Goal: Task Accomplishment & Management: Manage account settings

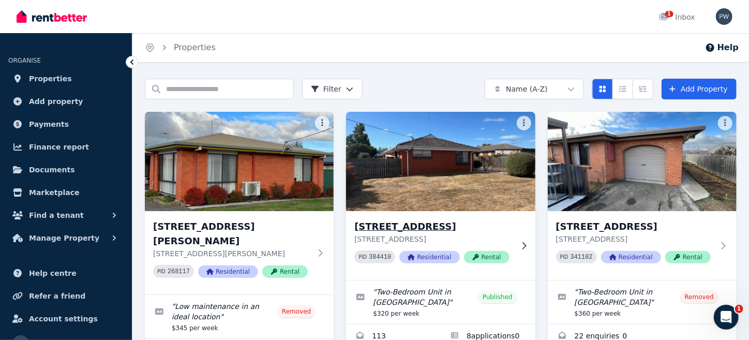
click at [424, 176] on img at bounding box center [440, 161] width 199 height 105
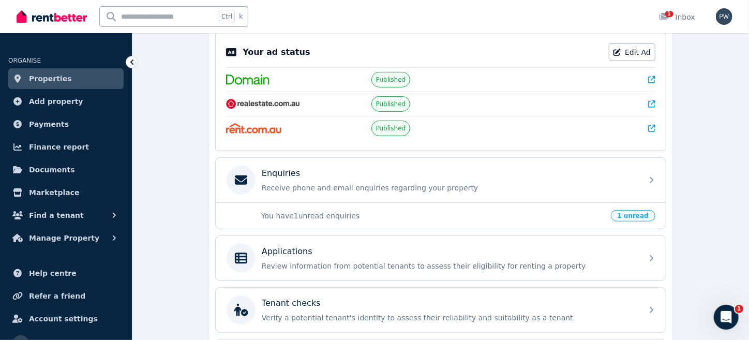
scroll to position [220, 0]
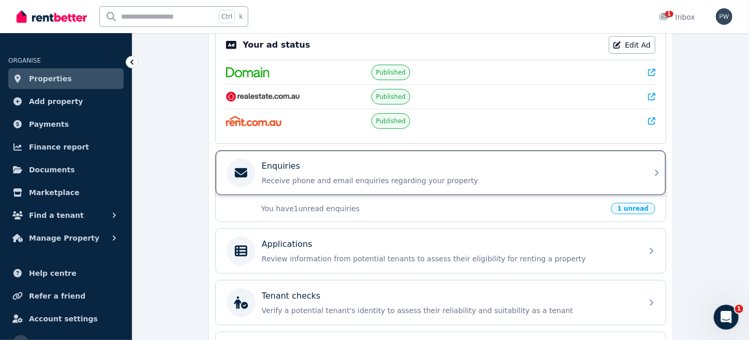
click at [275, 163] on p "Enquiries" at bounding box center [281, 166] width 38 height 12
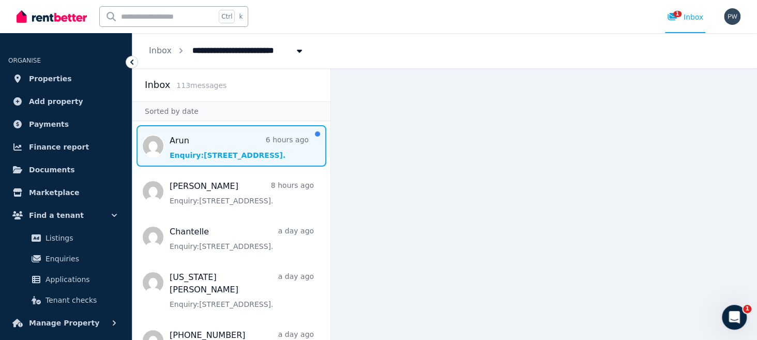
click at [228, 157] on span "Message list" at bounding box center [231, 145] width 198 height 41
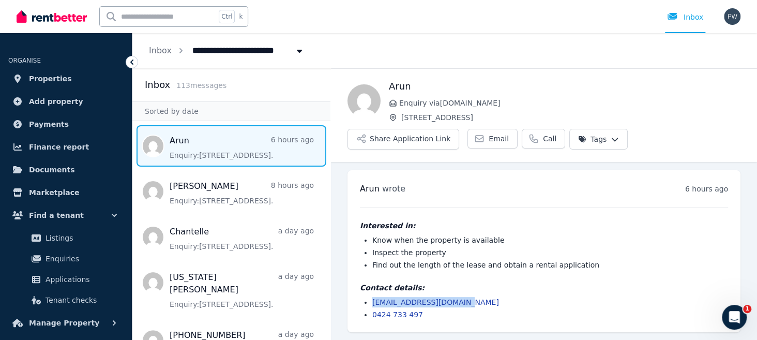
drag, startPoint x: 371, startPoint y: 302, endPoint x: 481, endPoint y: 300, distance: 109.7
click at [481, 300] on ul "[EMAIL_ADDRESS][DOMAIN_NAME] 0424 733 497" at bounding box center [544, 308] width 368 height 23
copy link "[EMAIL_ADDRESS][DOMAIN_NAME]"
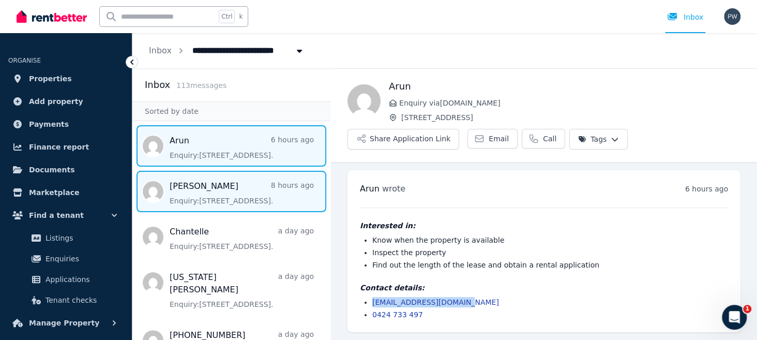
click at [189, 199] on span "Message list" at bounding box center [231, 191] width 198 height 41
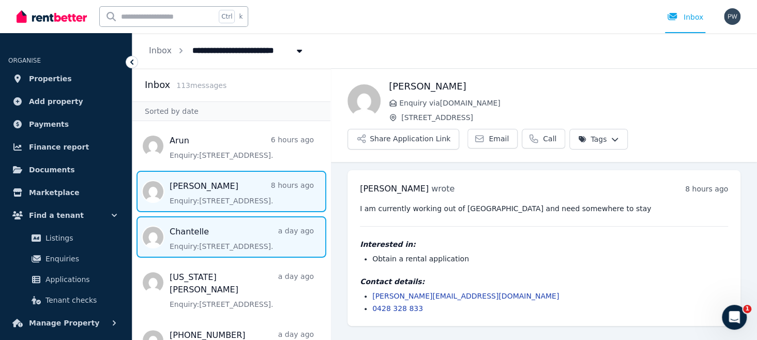
click at [187, 237] on span "Message list" at bounding box center [231, 236] width 198 height 41
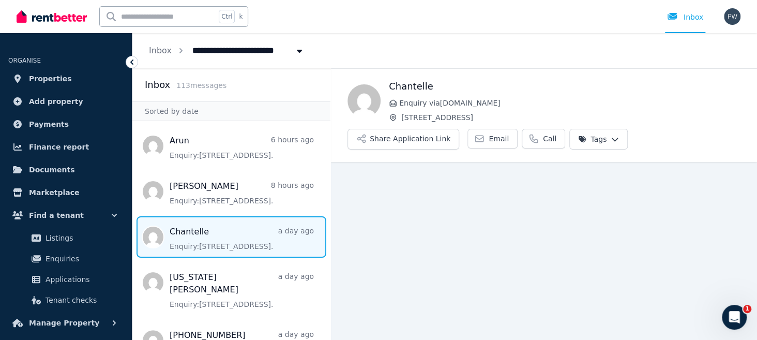
scroll to position [4, 0]
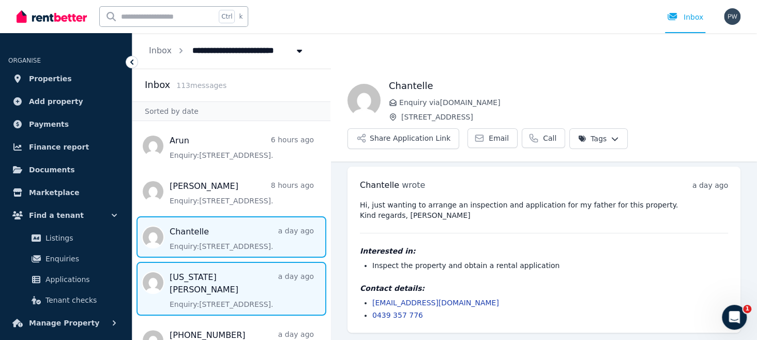
click at [191, 287] on span "Message list" at bounding box center [231, 289] width 198 height 54
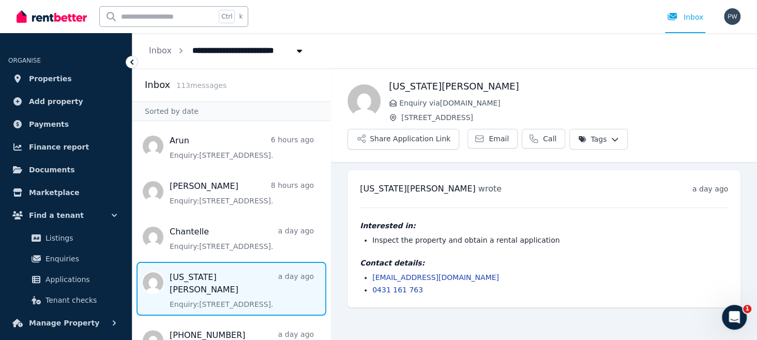
click at [132, 58] on icon at bounding box center [132, 62] width 10 height 10
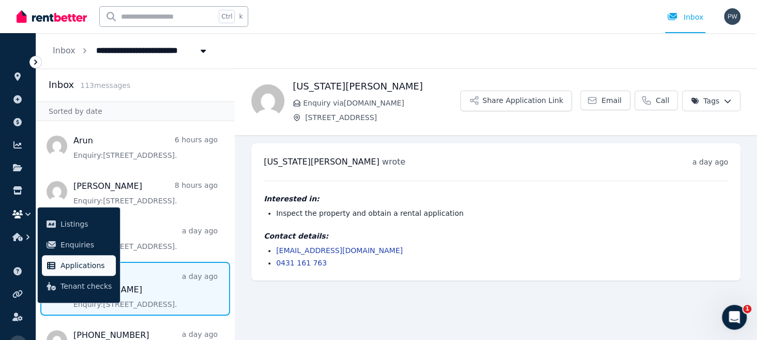
click at [91, 262] on span "Applications" at bounding box center [86, 265] width 51 height 12
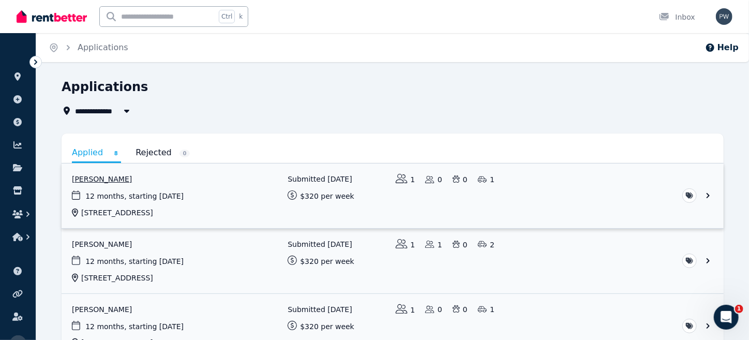
click at [167, 192] on link "View application: Murray Barrett" at bounding box center [393, 195] width 662 height 65
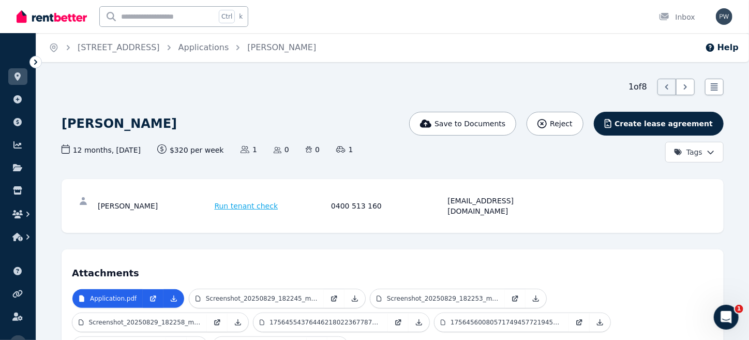
click at [35, 59] on icon at bounding box center [35, 61] width 3 height 5
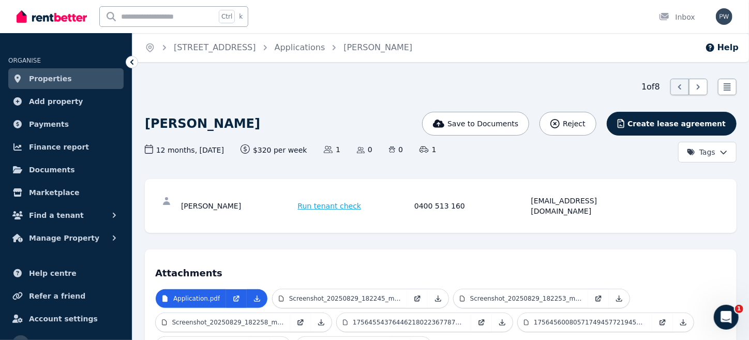
click at [78, 77] on link "Properties" at bounding box center [65, 78] width 115 height 21
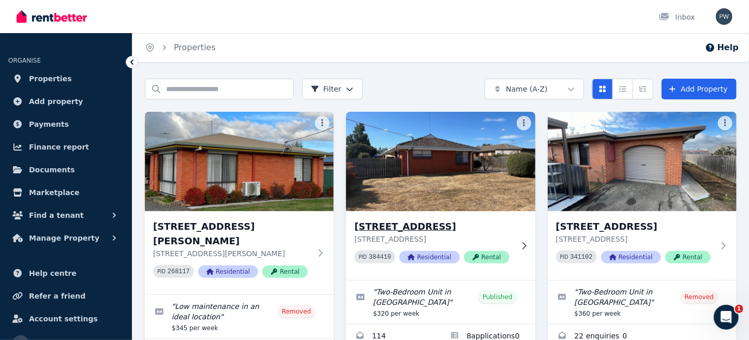
click at [424, 203] on img at bounding box center [440, 161] width 199 height 105
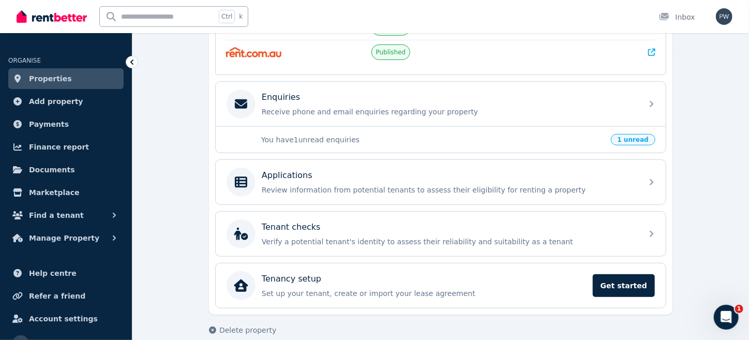
scroll to position [296, 0]
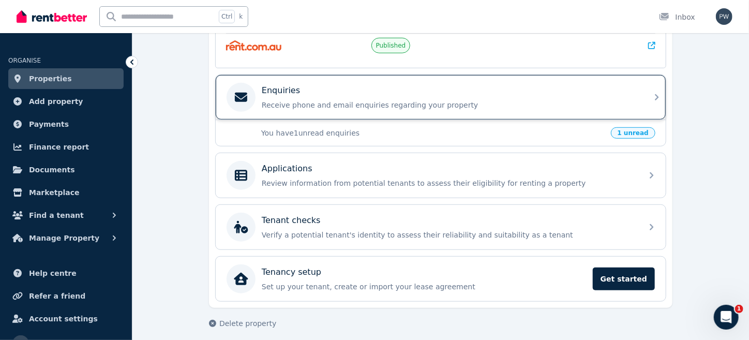
click at [290, 92] on p "Enquiries" at bounding box center [281, 90] width 38 height 12
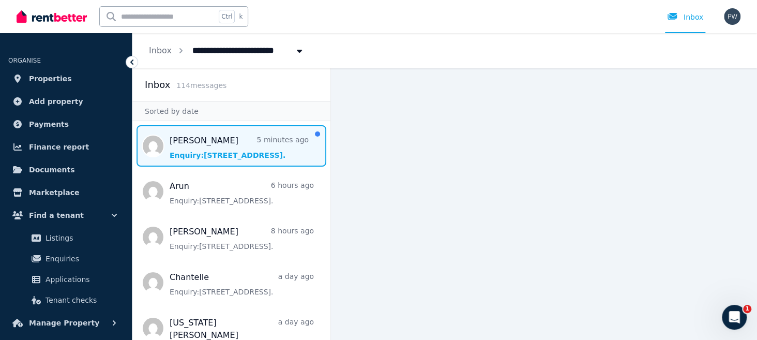
click at [200, 153] on span "Message list" at bounding box center [231, 145] width 198 height 41
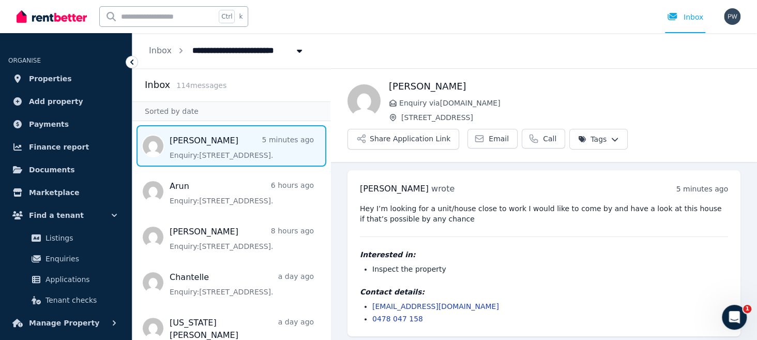
scroll to position [4, 0]
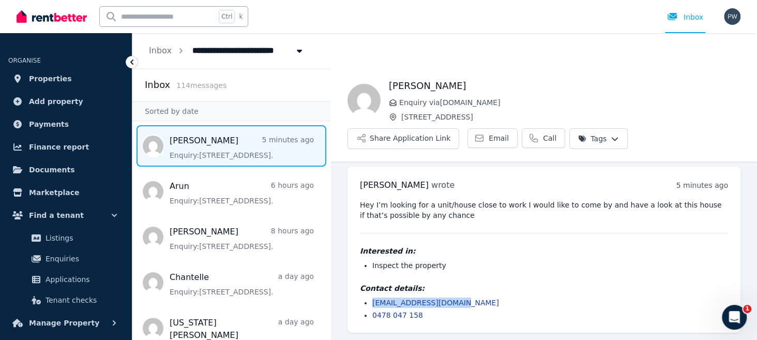
drag, startPoint x: 451, startPoint y: 302, endPoint x: 370, endPoint y: 302, distance: 80.2
click at [370, 302] on ul "[EMAIL_ADDRESS][DOMAIN_NAME] 0478 047 158" at bounding box center [544, 308] width 368 height 23
copy link "[EMAIL_ADDRESS][DOMAIN_NAME]"
click at [400, 209] on pre "Hey I’m looking for a unit/house close to work I would like to come by and have…" at bounding box center [544, 210] width 368 height 21
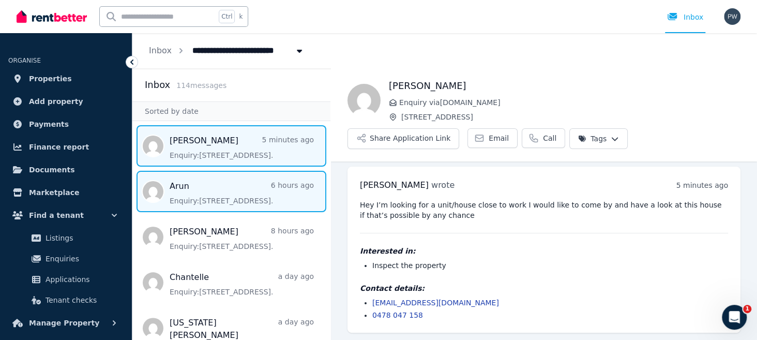
click at [256, 205] on span "Message list" at bounding box center [231, 191] width 198 height 41
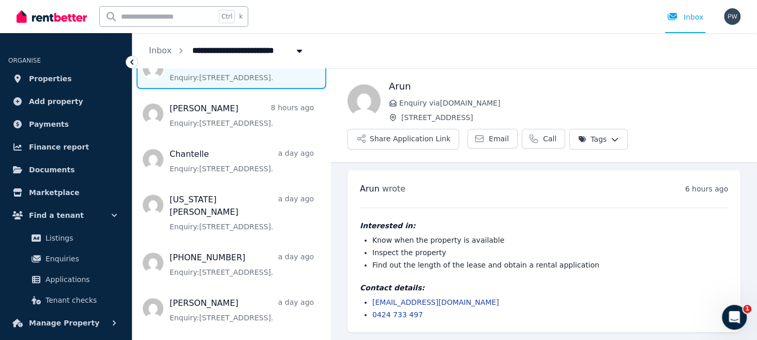
scroll to position [124, 0]
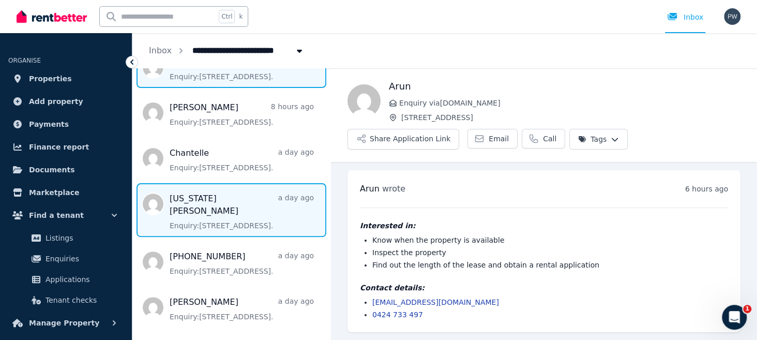
click at [181, 216] on span "Message list" at bounding box center [231, 210] width 198 height 54
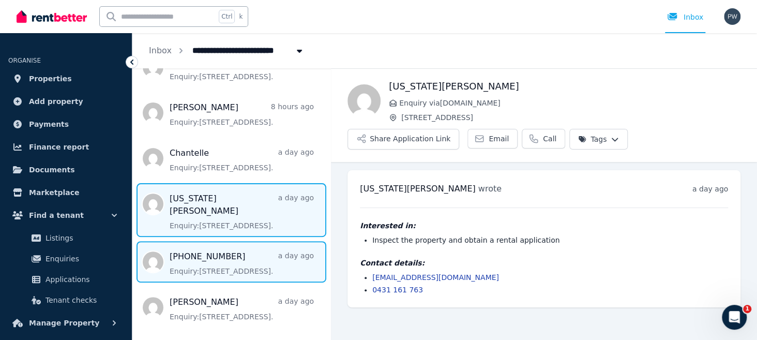
click at [212, 261] on span "Message list" at bounding box center [231, 261] width 198 height 41
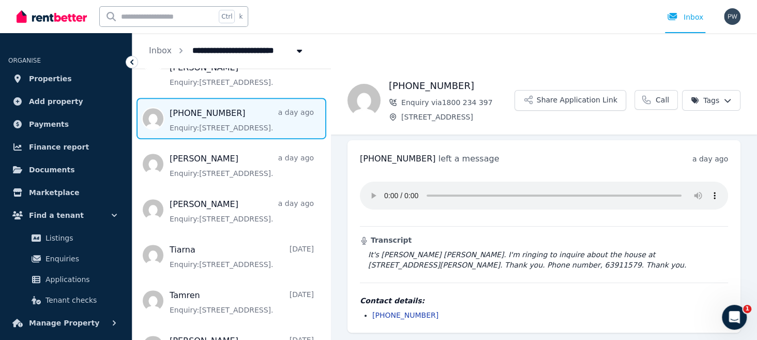
scroll to position [289, 0]
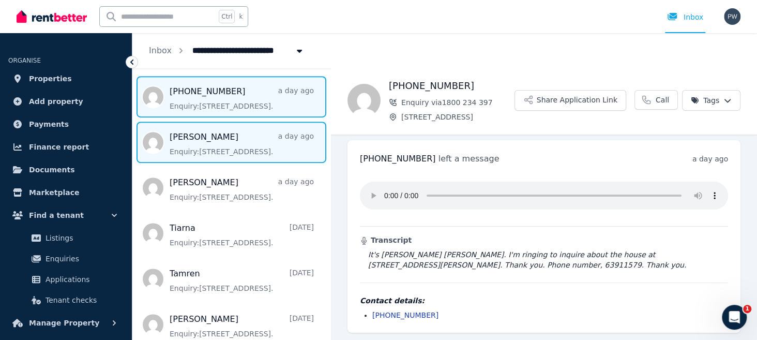
click at [212, 144] on span "Message list" at bounding box center [231, 142] width 198 height 41
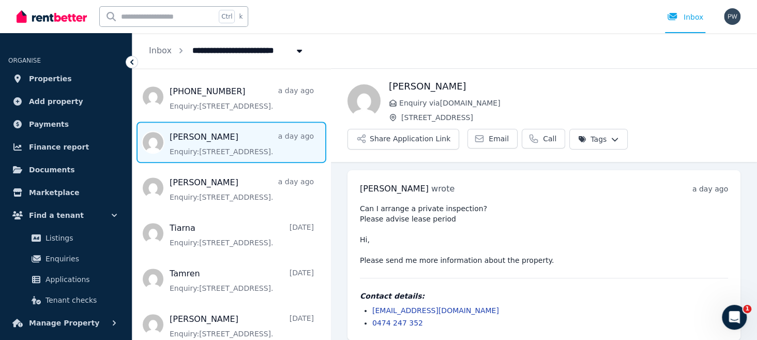
scroll to position [8, 0]
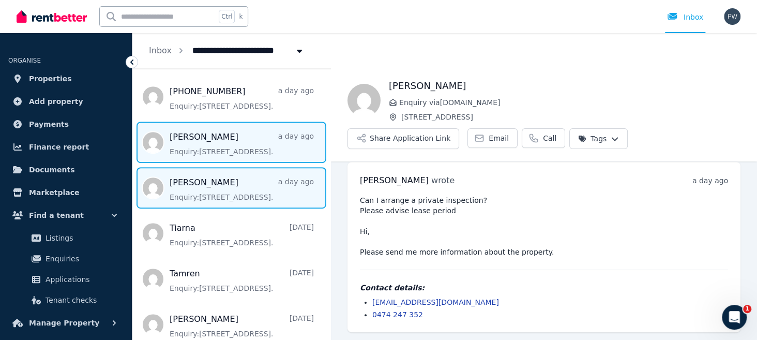
click at [199, 185] on span "Message list" at bounding box center [231, 187] width 198 height 41
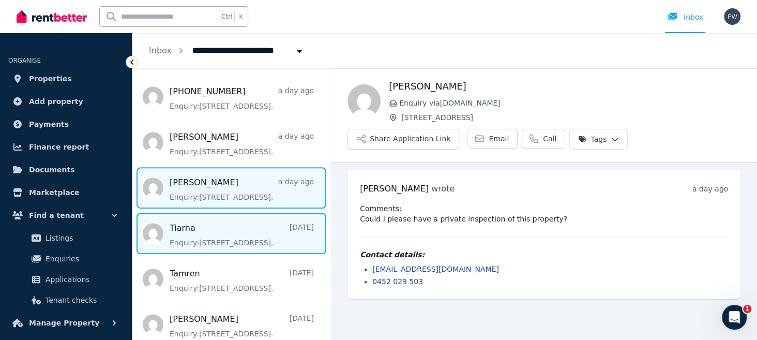
click at [190, 227] on span "Message list" at bounding box center [231, 233] width 198 height 41
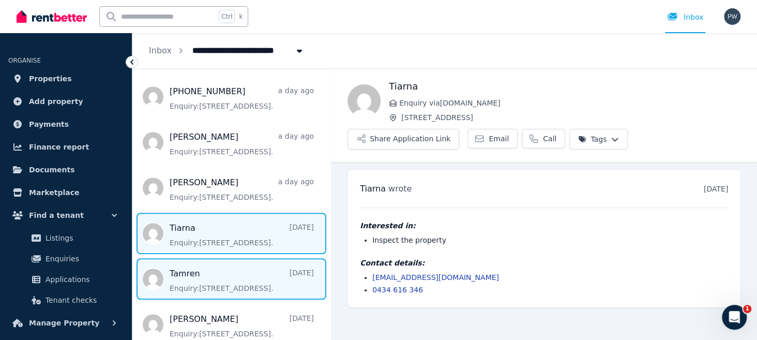
click at [192, 272] on span "Message list" at bounding box center [231, 278] width 198 height 41
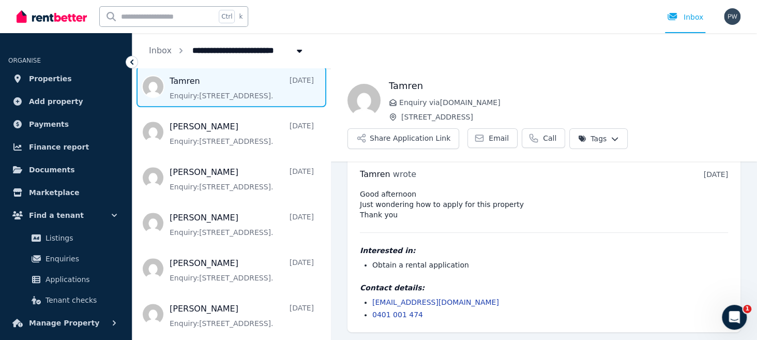
scroll to position [496, 0]
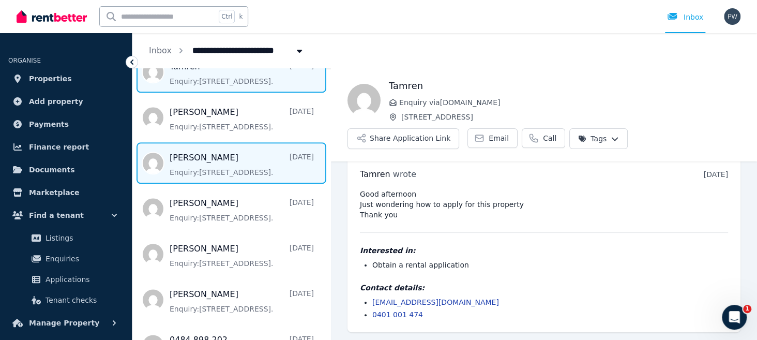
click at [176, 157] on span "Message list" at bounding box center [231, 162] width 198 height 41
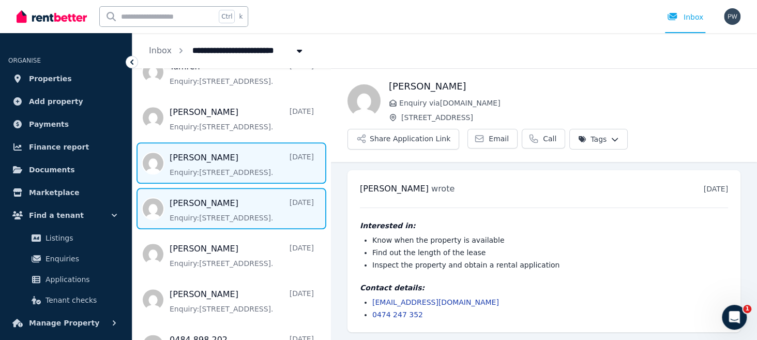
click at [204, 205] on span "Message list" at bounding box center [231, 208] width 198 height 41
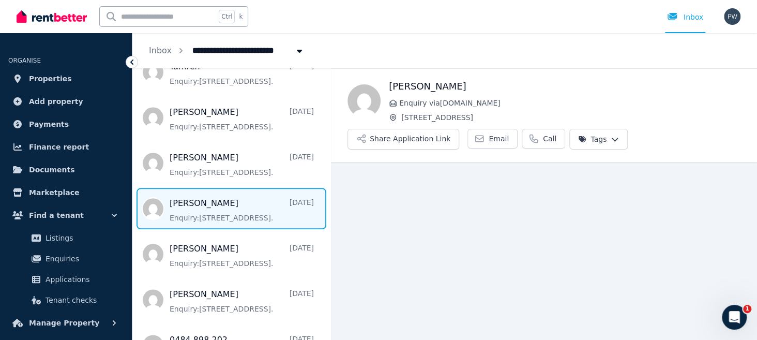
scroll to position [26, 0]
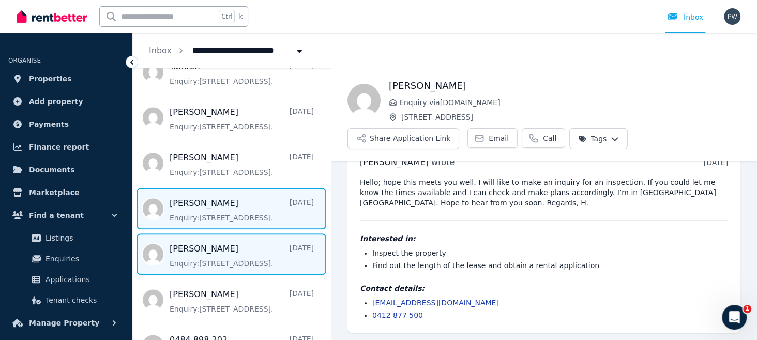
click at [222, 244] on span "Message list" at bounding box center [231, 253] width 198 height 41
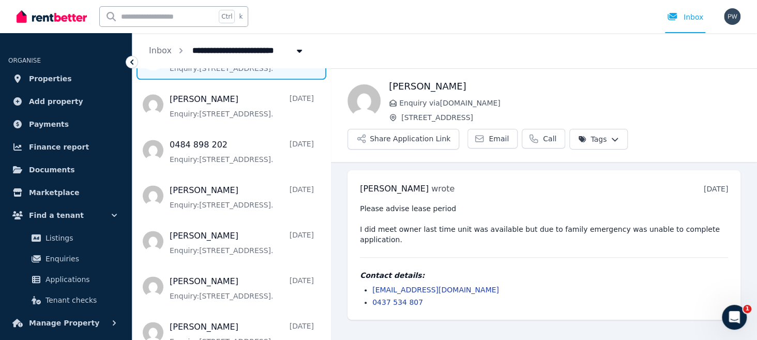
scroll to position [703, 0]
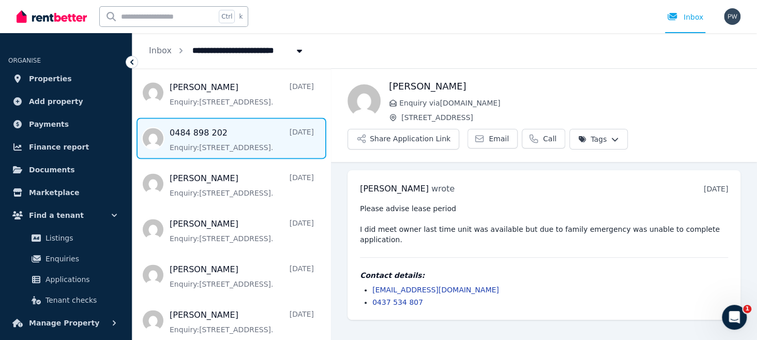
click at [187, 137] on span "Message list" at bounding box center [231, 137] width 198 height 41
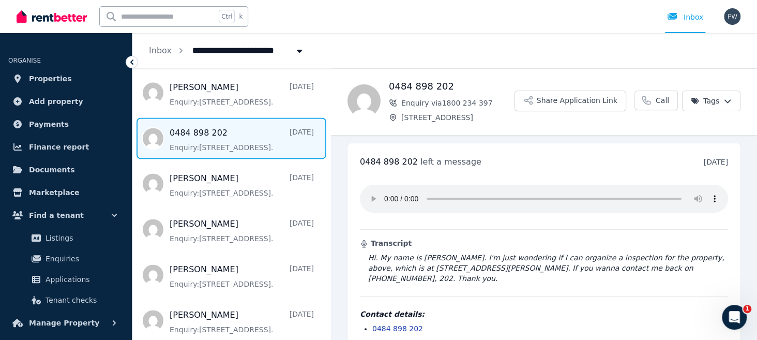
scroll to position [3, 0]
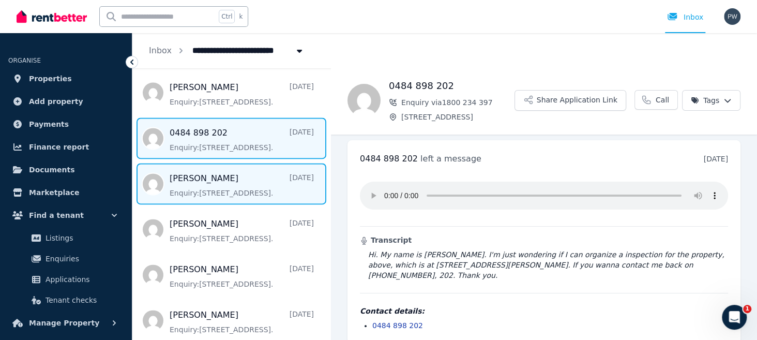
click at [196, 174] on span "Message list" at bounding box center [231, 183] width 198 height 41
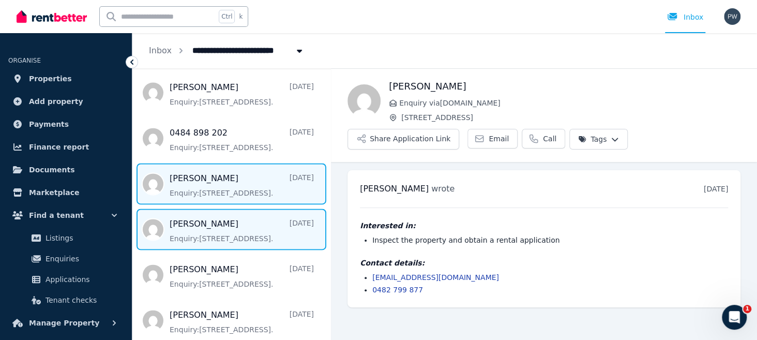
click at [201, 223] on span "Message list" at bounding box center [231, 228] width 198 height 41
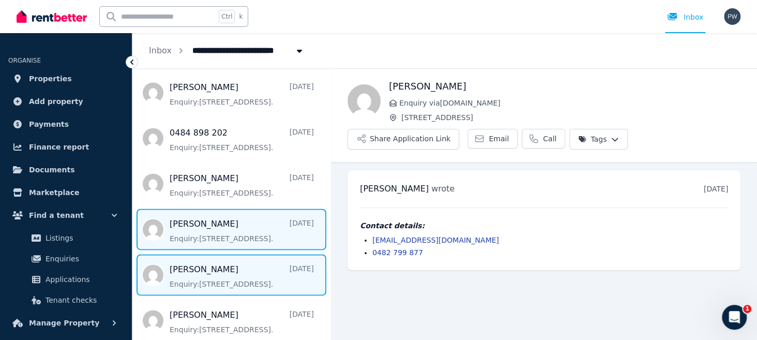
click at [195, 262] on span "Message list" at bounding box center [231, 274] width 198 height 41
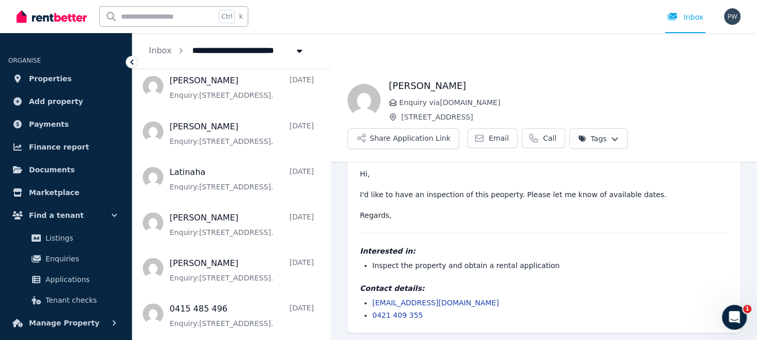
scroll to position [952, 0]
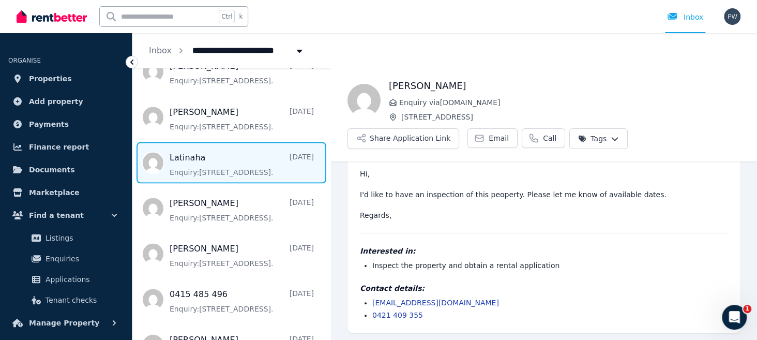
click at [193, 156] on span "Message list" at bounding box center [231, 162] width 198 height 41
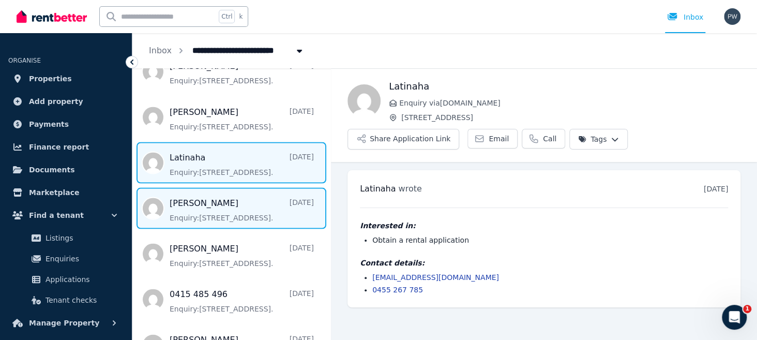
click at [197, 204] on span "Message list" at bounding box center [231, 207] width 198 height 41
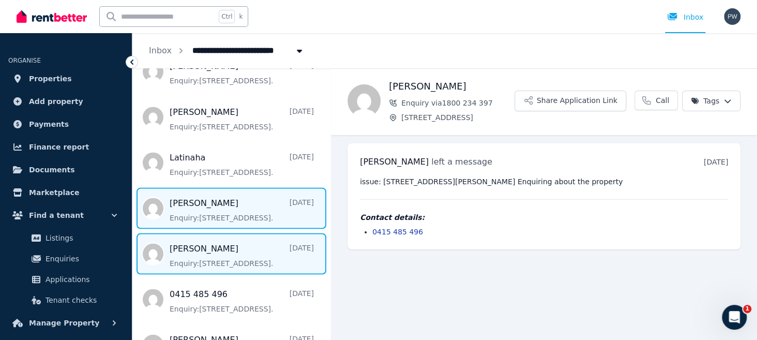
click at [195, 241] on span "Message list" at bounding box center [231, 253] width 198 height 41
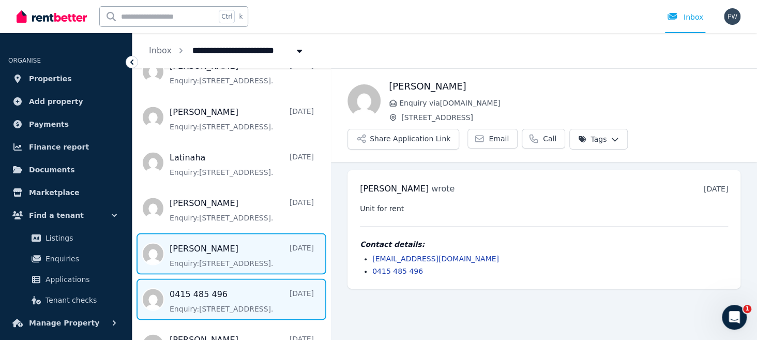
click at [202, 285] on span "Message list" at bounding box center [231, 298] width 198 height 41
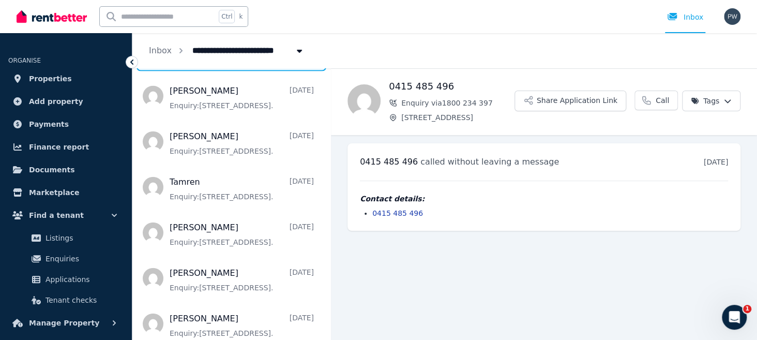
scroll to position [1180, 0]
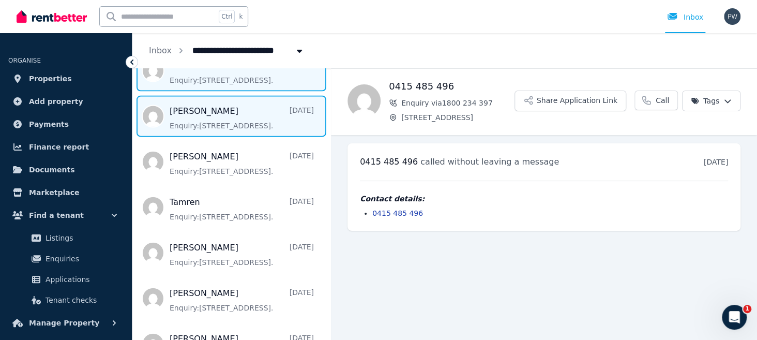
click at [200, 107] on span "Message list" at bounding box center [231, 116] width 198 height 41
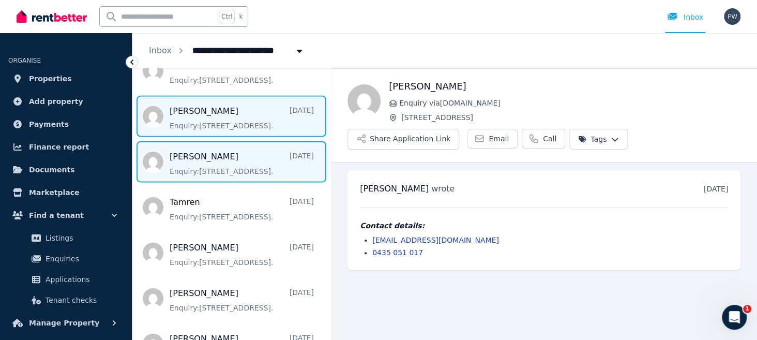
click at [197, 160] on span "Message list" at bounding box center [231, 161] width 198 height 41
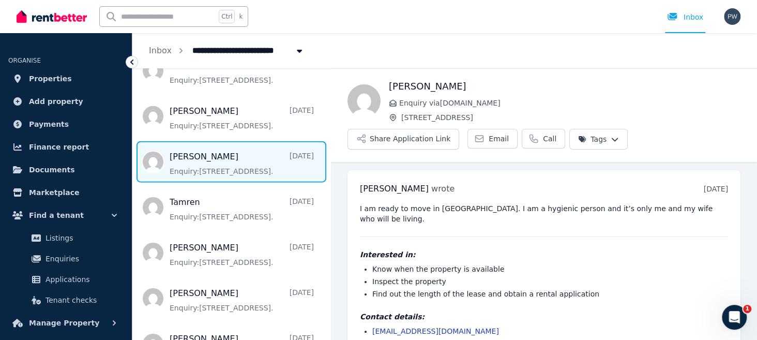
scroll to position [18, 0]
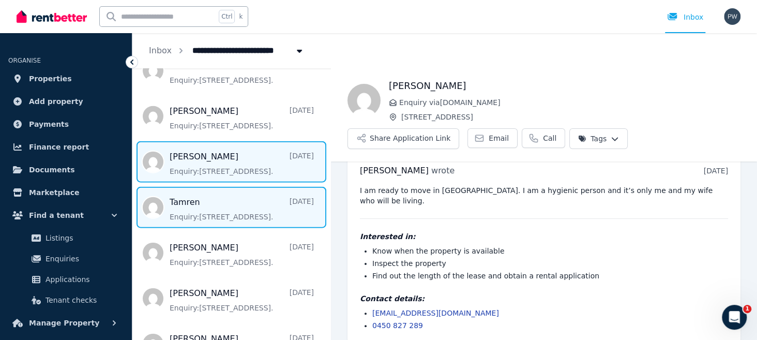
click at [188, 203] on span "Message list" at bounding box center [231, 207] width 198 height 41
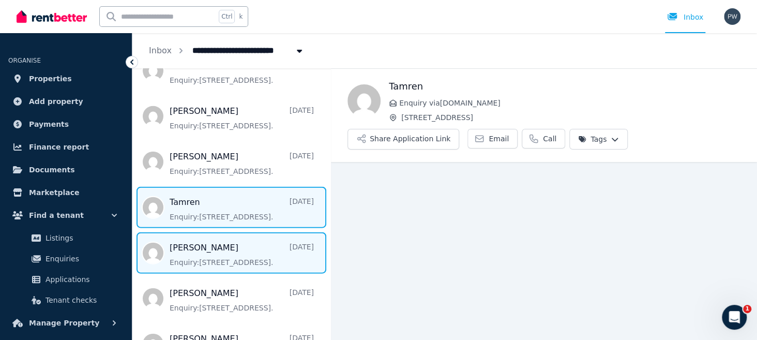
click at [190, 240] on span "Message list" at bounding box center [231, 252] width 198 height 41
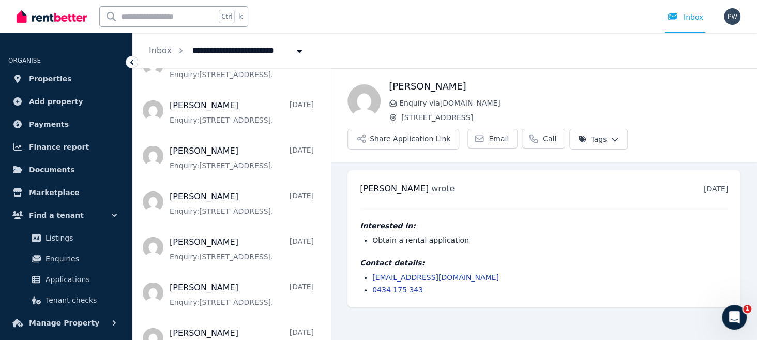
scroll to position [1457, 0]
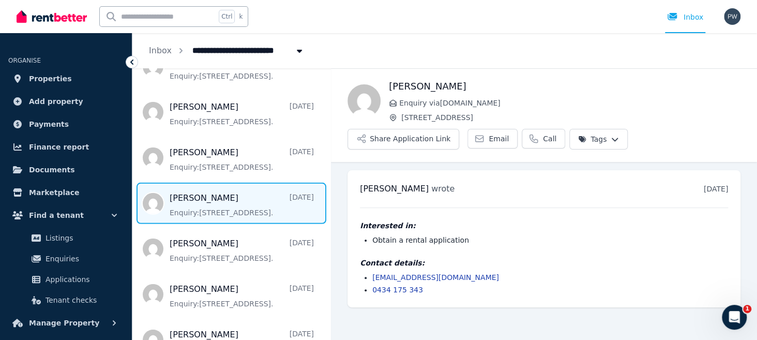
click at [205, 192] on span "Message list" at bounding box center [231, 203] width 198 height 41
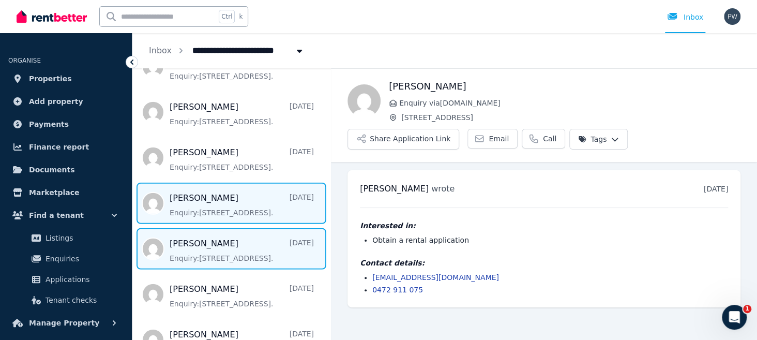
click at [192, 237] on span "Message list" at bounding box center [231, 248] width 198 height 41
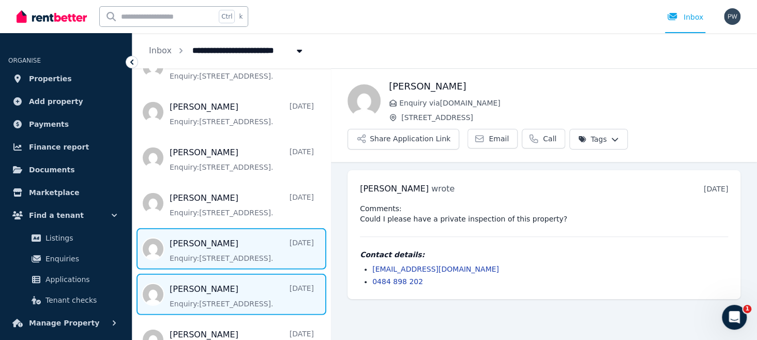
click at [167, 277] on span "Message list" at bounding box center [231, 294] width 198 height 41
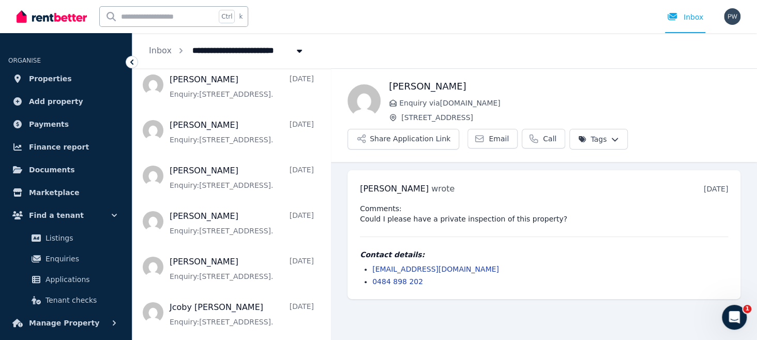
scroll to position [1726, 0]
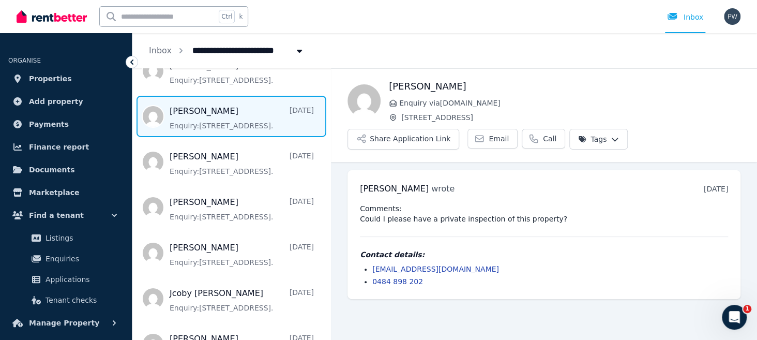
click at [206, 111] on span "Message list" at bounding box center [231, 116] width 198 height 41
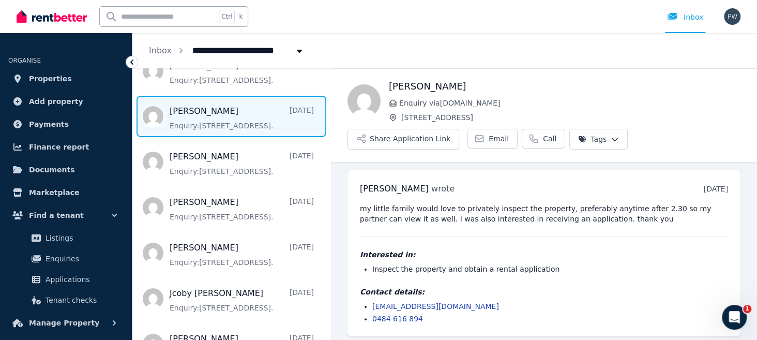
scroll to position [4, 0]
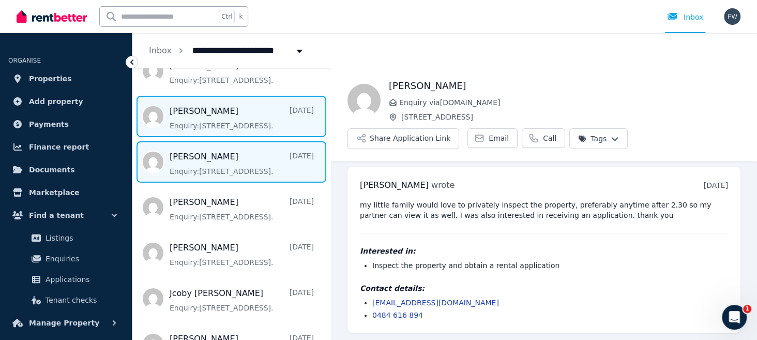
click at [198, 157] on span "Message list" at bounding box center [231, 161] width 198 height 41
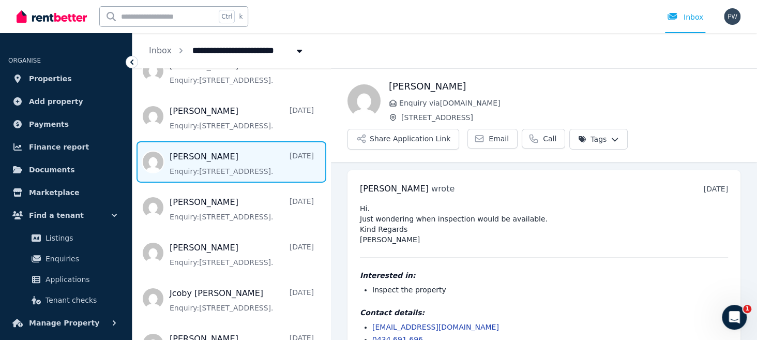
scroll to position [25, 0]
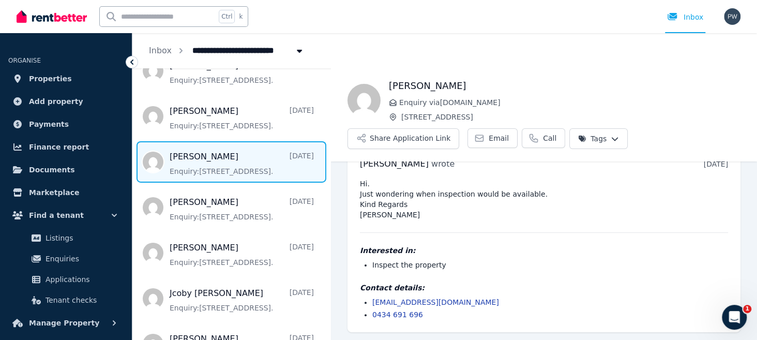
click at [132, 63] on icon at bounding box center [131, 61] width 3 height 5
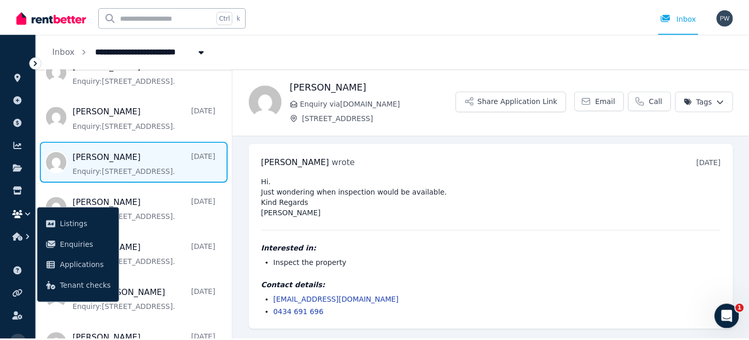
scroll to position [0, 0]
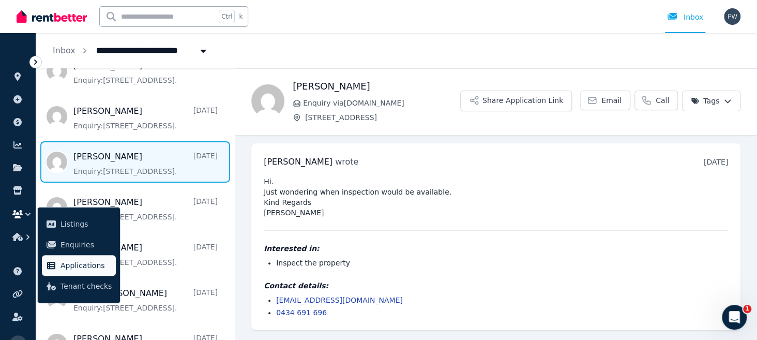
click at [73, 262] on span "Applications" at bounding box center [86, 265] width 51 height 12
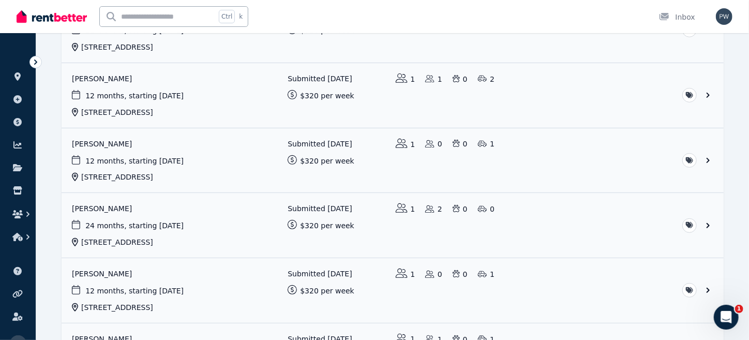
scroll to position [172, 0]
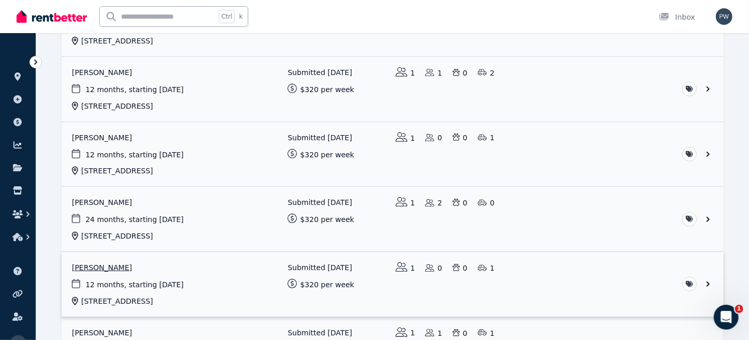
click at [173, 281] on link "View application: Patricia Hodgson" at bounding box center [393, 284] width 662 height 65
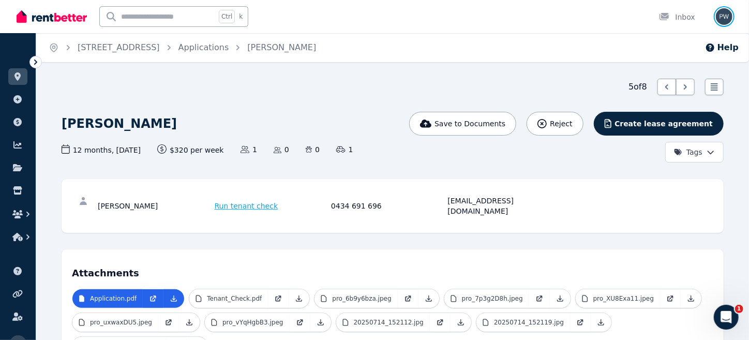
click at [725, 16] on img "button" at bounding box center [724, 16] width 17 height 17
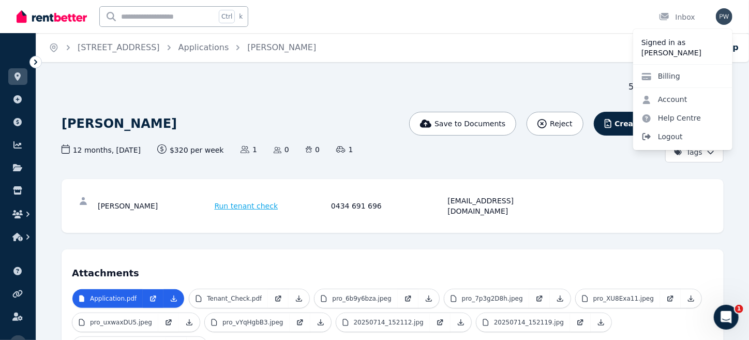
click at [668, 136] on span "Logout" at bounding box center [682, 136] width 99 height 19
